Goal: Find specific fact

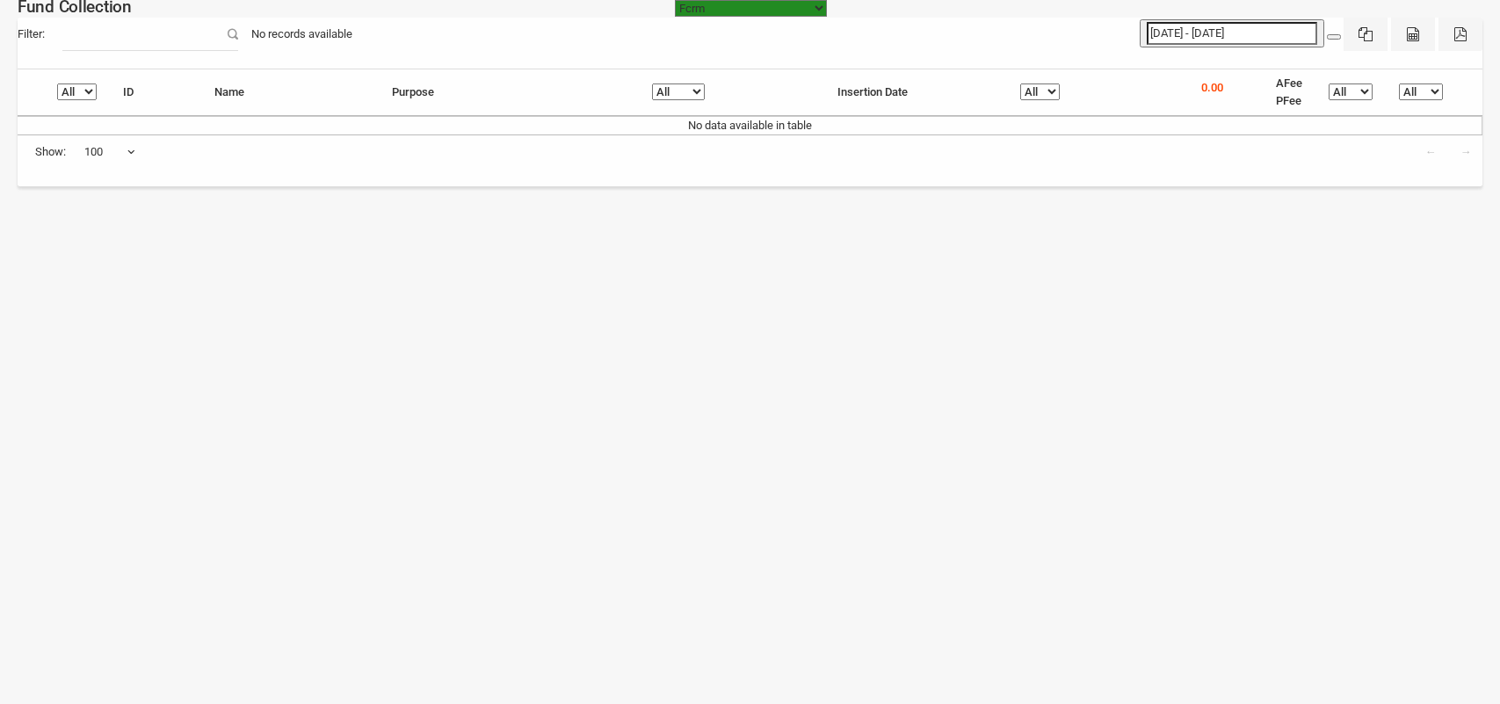
select select "[URL][DOMAIN_NAME]"
select select "100"
type input "[DATE]"
click at [1202, 37] on input "[DATE] - [DATE]" at bounding box center [1232, 33] width 171 height 23
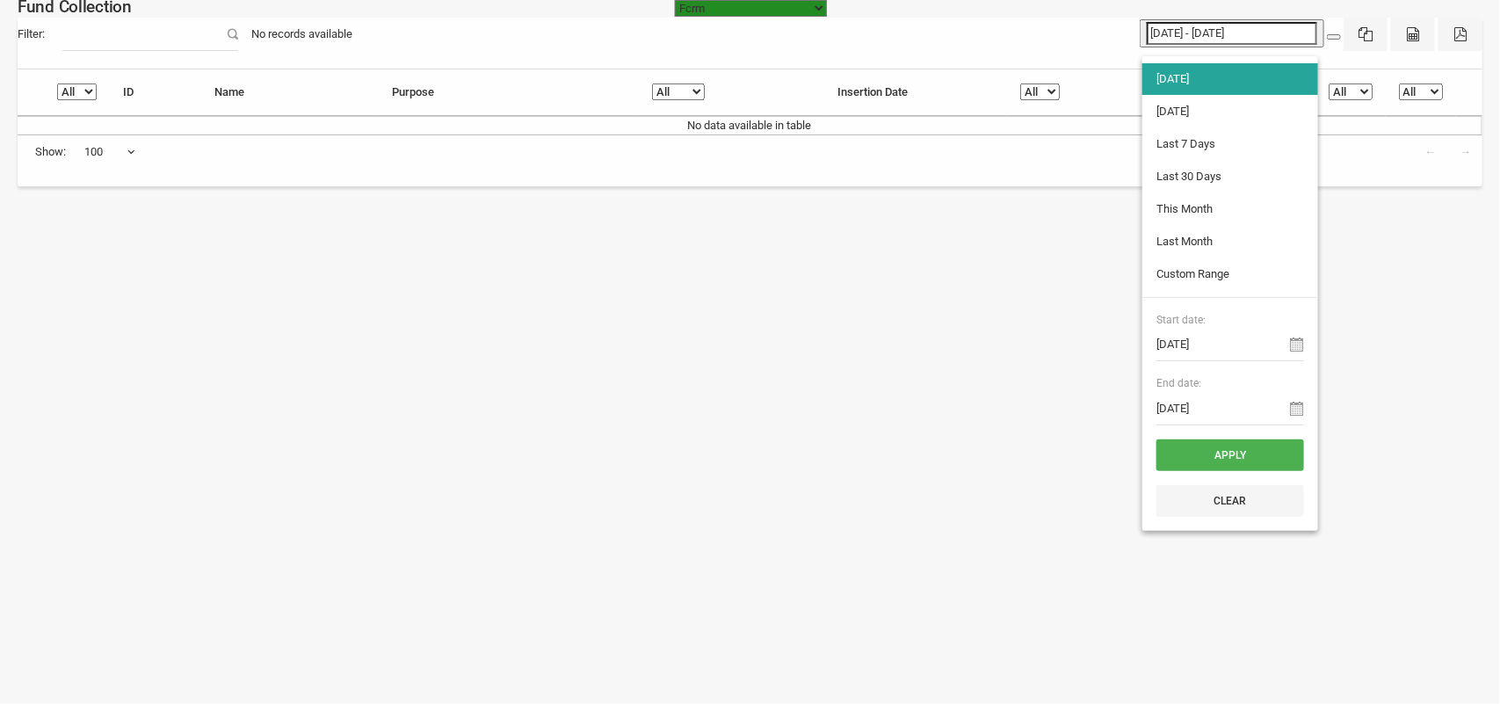
type input "[DATE]"
click at [1183, 117] on li "[DATE]" at bounding box center [1231, 112] width 176 height 32
type input "[DATE] - [DATE]"
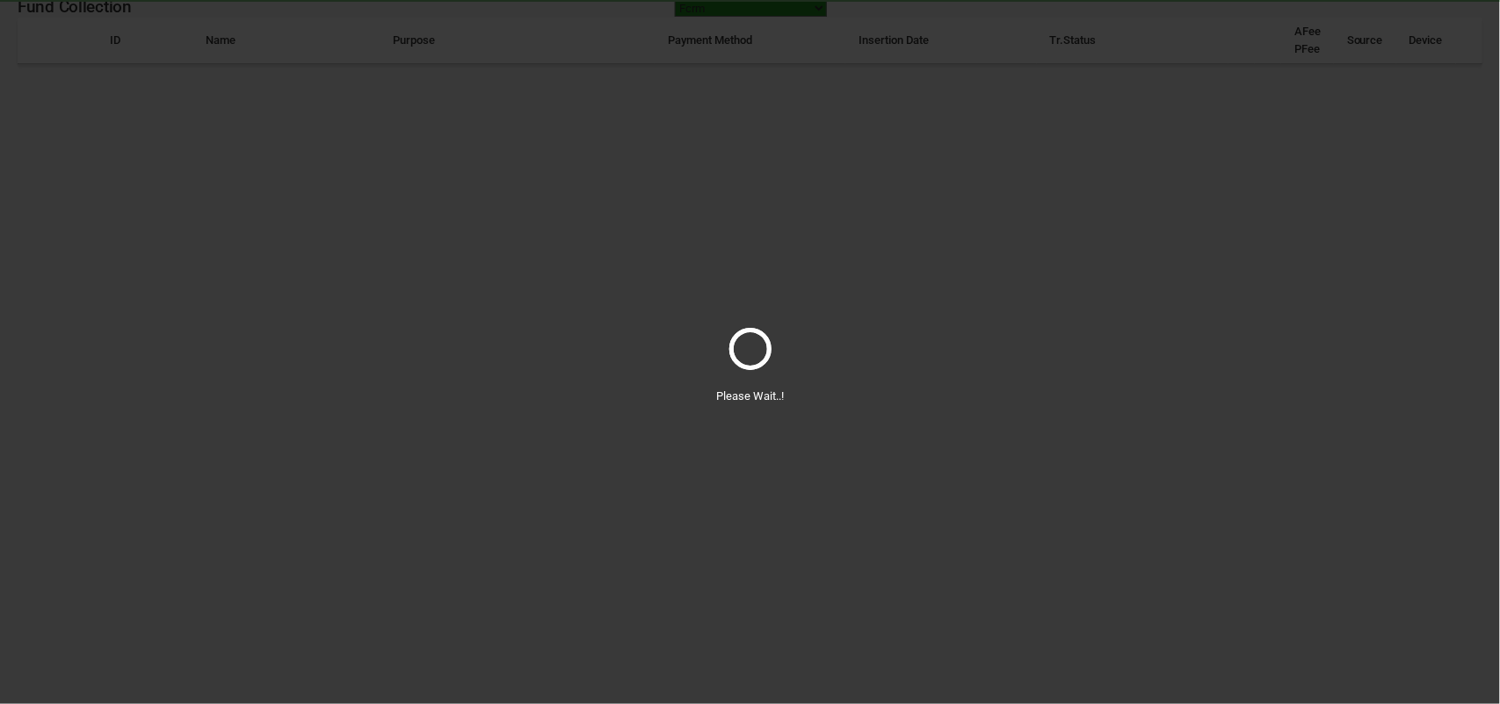
select select "100"
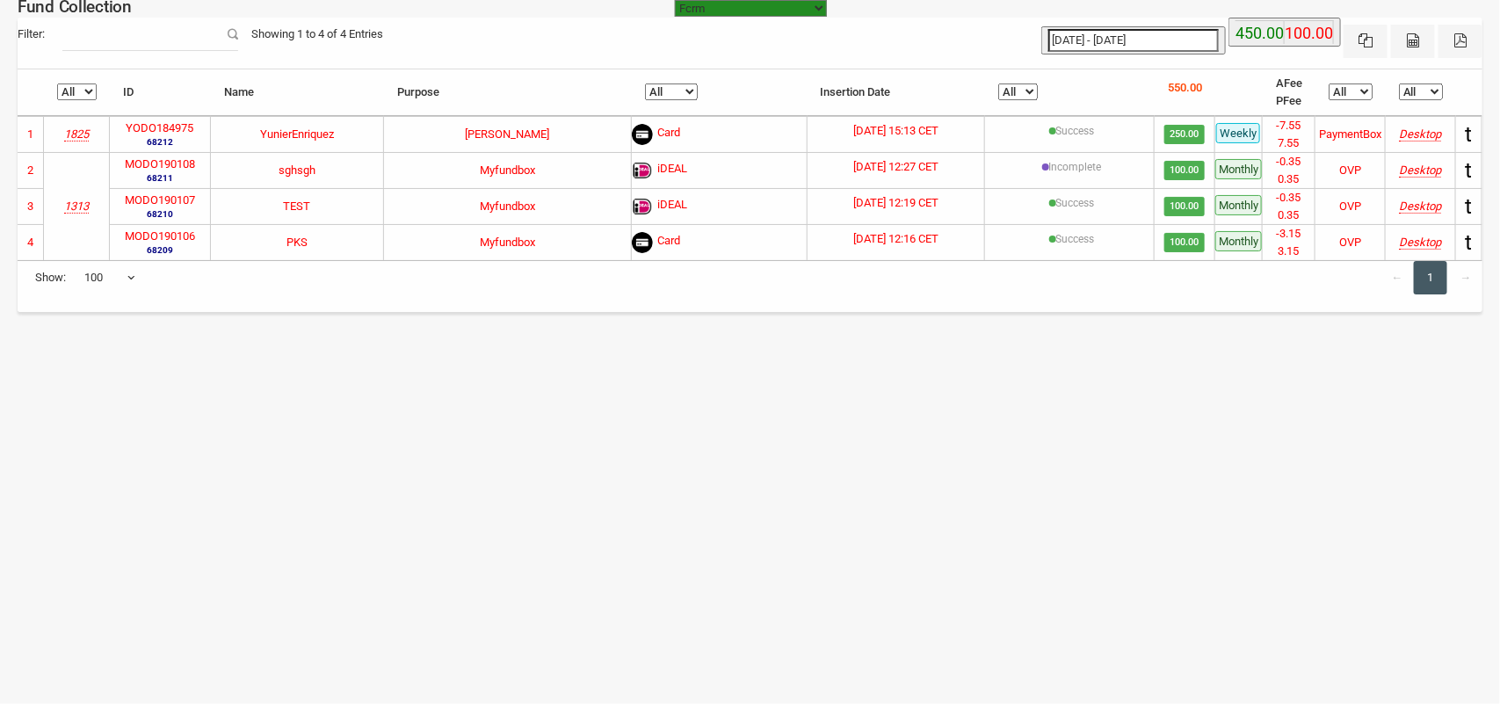
click at [158, 124] on label "YODO184975" at bounding box center [160, 129] width 68 height 18
copy label "YODO184975"
